Goal: Find specific page/section: Find specific page/section

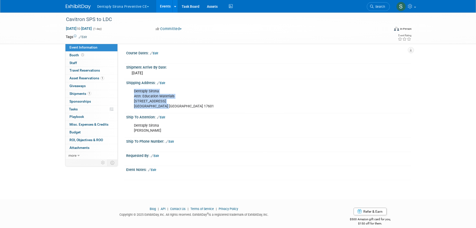
click at [171, 5] on link "Events" at bounding box center [165, 6] width 18 height 13
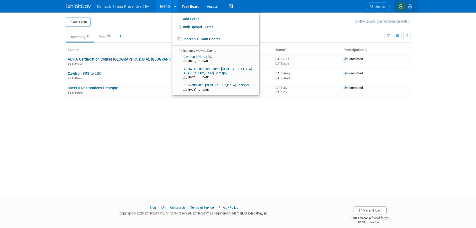
click at [415, 8] on link at bounding box center [406, 6] width 25 height 13
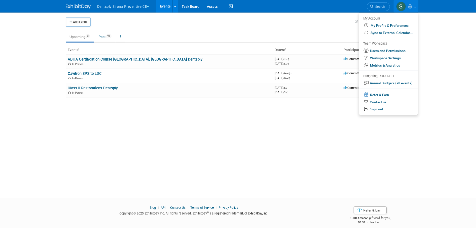
click at [454, 36] on body "Dentsply Sirona Preventive CE Explore: My Workspaces 30 Go to Workspace: Accutr…" at bounding box center [238, 114] width 476 height 228
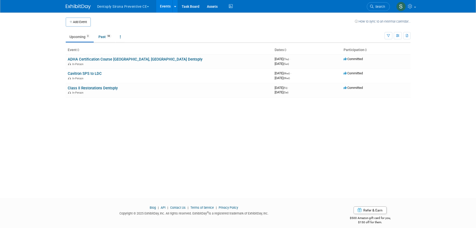
click at [96, 6] on link at bounding box center [81, 4] width 31 height 4
click at [176, 7] on icon at bounding box center [175, 6] width 2 height 3
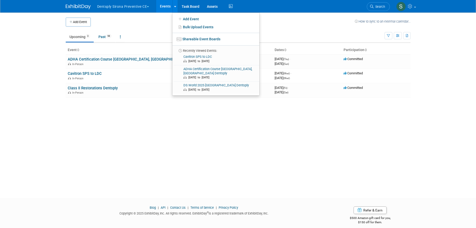
click at [170, 8] on link "Events" at bounding box center [165, 6] width 18 height 13
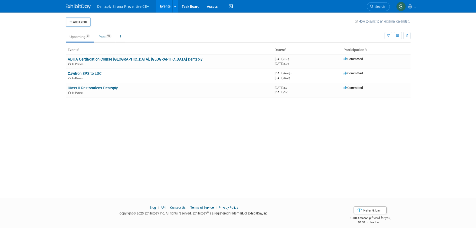
click at [151, 6] on button "Dentsply Sirona Preventive CE" at bounding box center [126, 5] width 59 height 11
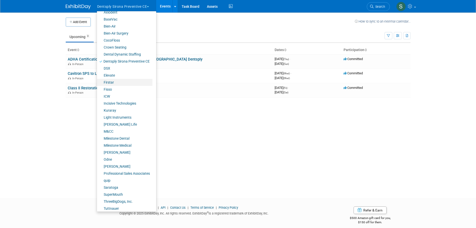
scroll to position [35, 0]
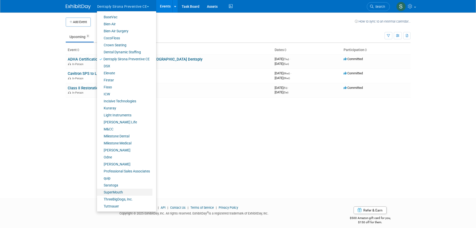
click at [109, 191] on link "SuperMouth" at bounding box center [125, 192] width 56 height 7
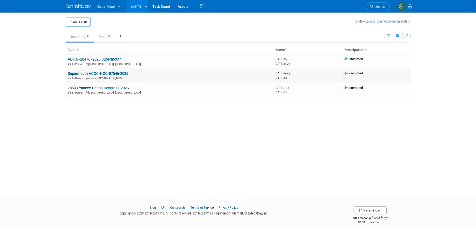
click at [121, 76] on link "Supermouth ACCC-NOC-07546-2025" at bounding box center [98, 73] width 61 height 5
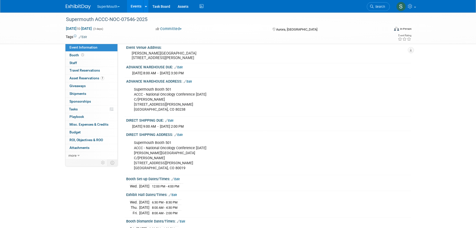
scroll to position [75, 0]
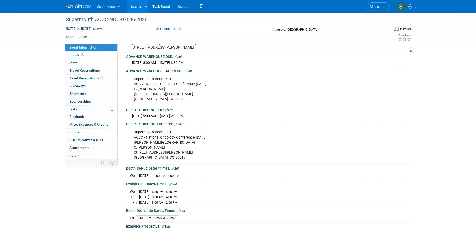
click at [133, 135] on div "Supermouth Booth 501 ACCC - National Oncology Conference [DATE] [PERSON_NAME][G…" at bounding box center [243, 144] width 225 height 35
click at [134, 136] on div "Supermouth Booth 501 ACCC - National Oncology Conference [DATE] [PERSON_NAME][G…" at bounding box center [243, 144] width 225 height 35
click at [145, 92] on div "Supermouth Booth 501 ACCC - National Oncology Conference [DATE] C/[PERSON_NAME]…" at bounding box center [243, 89] width 225 height 30
click at [135, 84] on div "Supermouth Booth 501 ACCC - National Oncology Conference [DATE] C/[PERSON_NAME]…" at bounding box center [243, 89] width 225 height 30
click at [135, 83] on div "Supermouth Booth 501 ACCC - National Oncology Conference [DATE] C/[PERSON_NAME]…" at bounding box center [243, 89] width 225 height 30
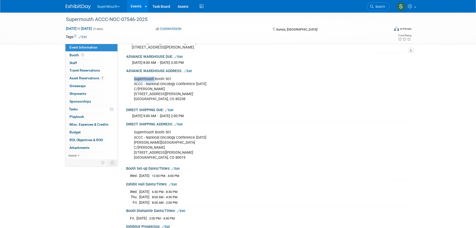
click at [135, 83] on div "Supermouth Booth 501 ACCC - National Oncology Conference [DATE] C/[PERSON_NAME]…" at bounding box center [243, 89] width 225 height 30
click at [178, 93] on div "Supermouth Booth 501 ACCC - National Oncology Conference [DATE] C/[PERSON_NAME]…" at bounding box center [243, 89] width 225 height 30
drag, startPoint x: 135, startPoint y: 83, endPoint x: 173, endPoint y: 104, distance: 43.3
click at [173, 104] on div "Supermouth Booth 501 ACCC - National Oncology Conference [DATE] C/[PERSON_NAME]…" at bounding box center [243, 89] width 225 height 30
copy div "Supermouth Booth 501 ACCC - National Oncology Conference [DATE] C/[PERSON_NAME]…"
